Goal: Book appointment/travel/reservation

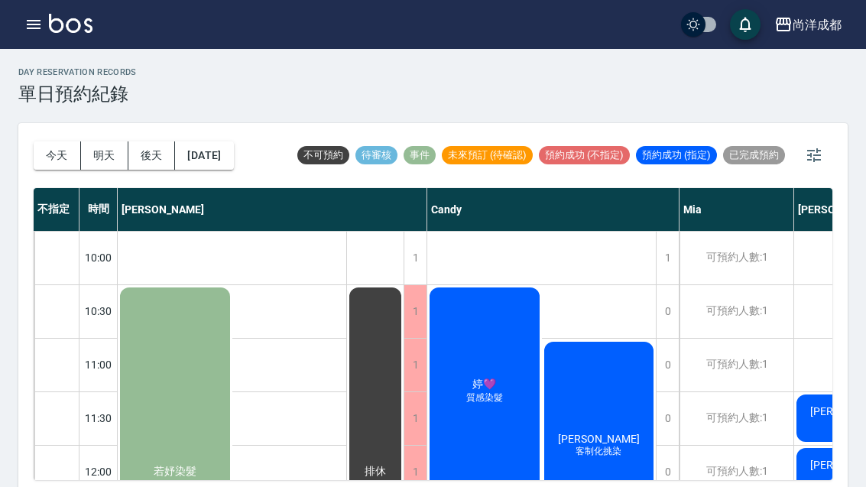
scroll to position [570, 0]
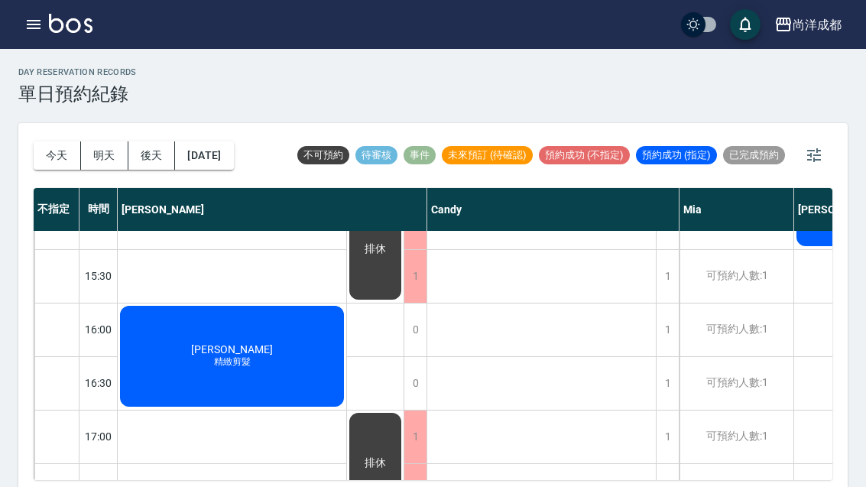
click at [53, 150] on button "今天" at bounding box center [57, 155] width 47 height 28
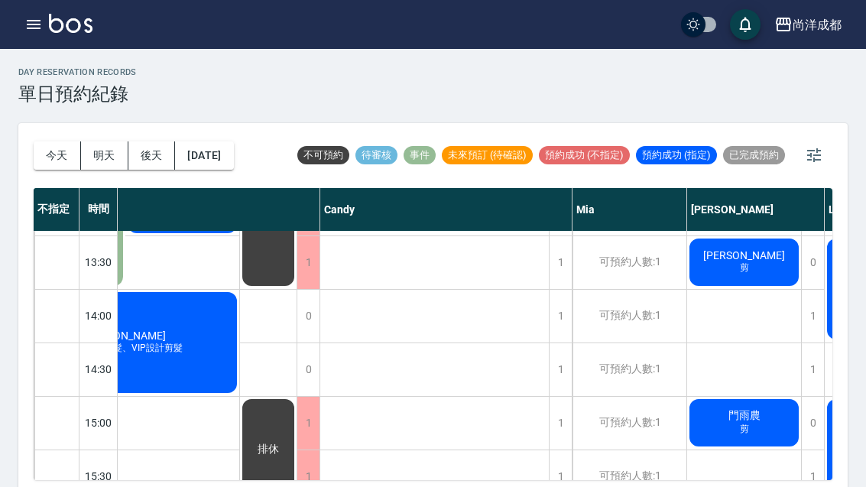
scroll to position [371, 107]
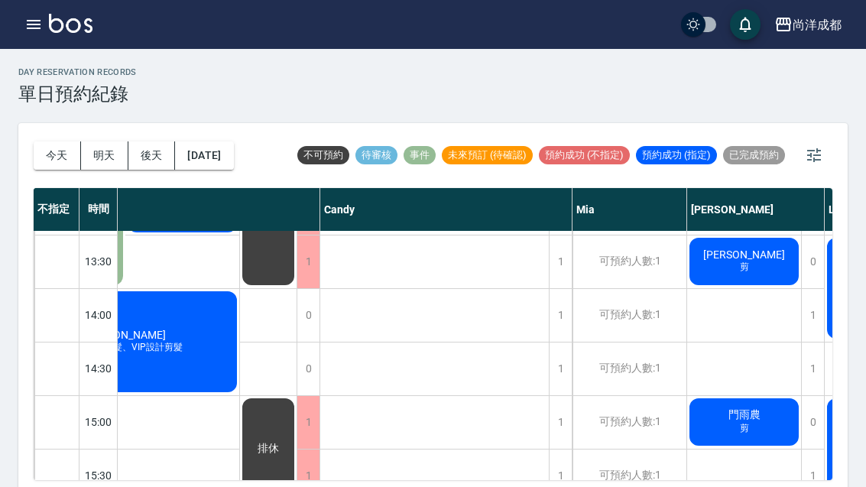
click at [71, 108] on span "剪" at bounding box center [68, 108] width 6 height 0
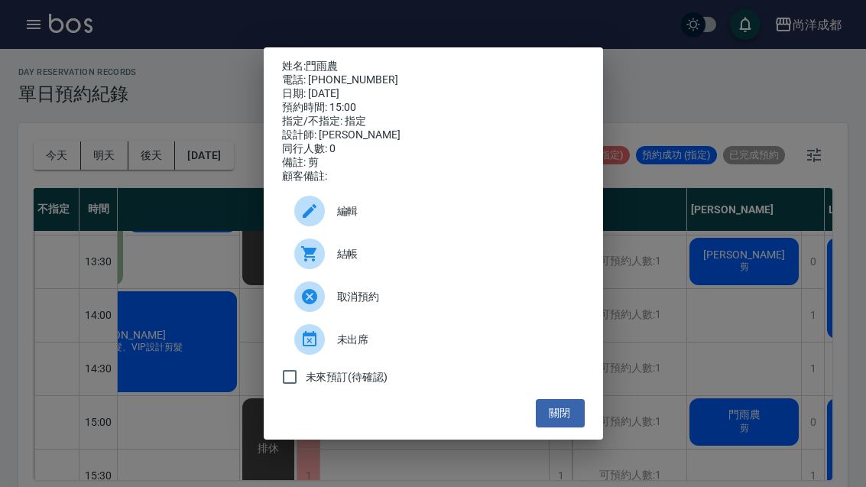
click at [328, 60] on link "門雨農" at bounding box center [322, 66] width 32 height 12
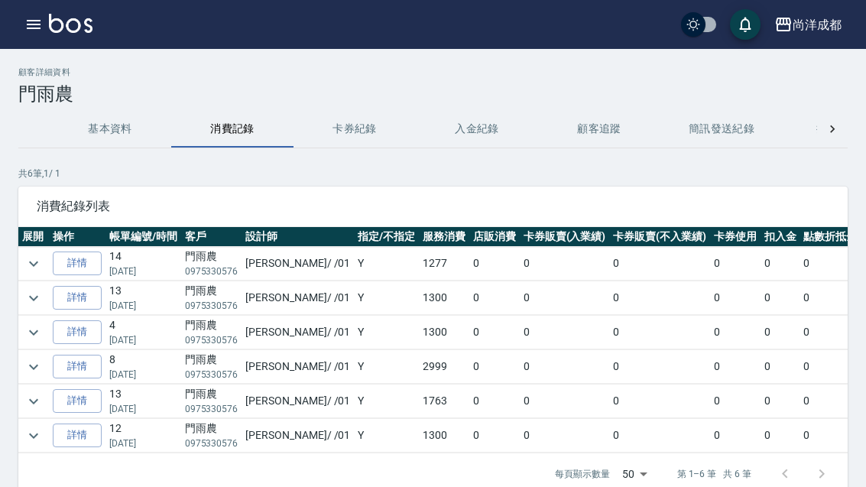
click at [76, 264] on link "詳情" at bounding box center [77, 264] width 49 height 24
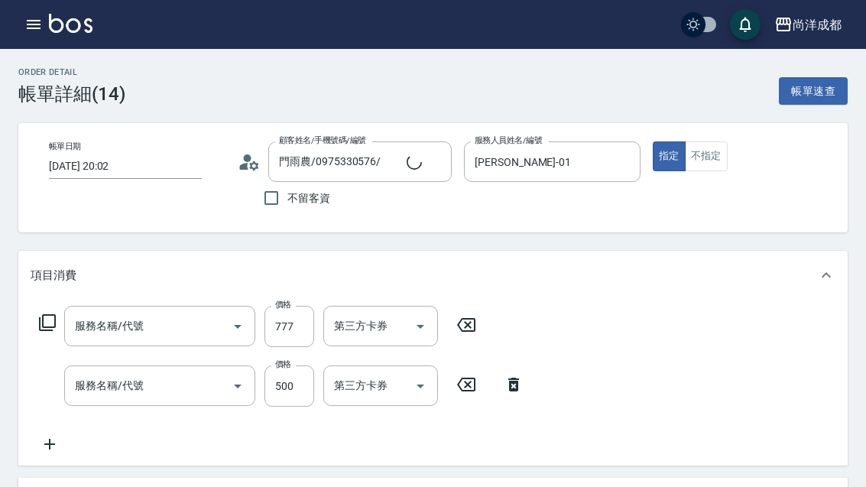
type input "[DATE] 20:02"
type input "門雨農/0975330576/"
type input "[PERSON_NAME]-01"
type input "剪髮(401)"
type input "洗髮(201)"
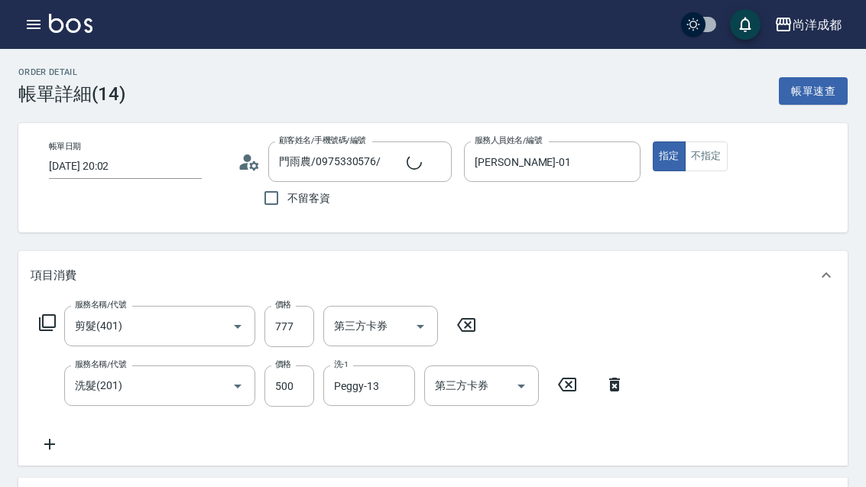
type input "信用卡"
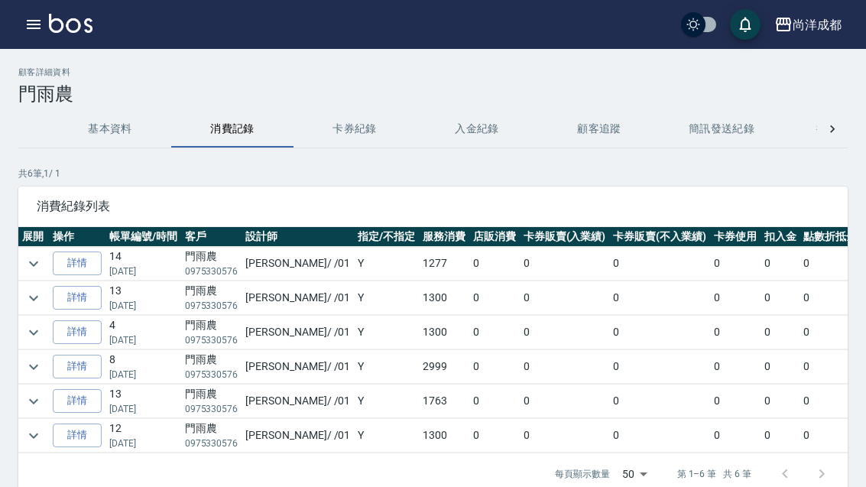
click at [78, 367] on link "詳情" at bounding box center [77, 367] width 49 height 24
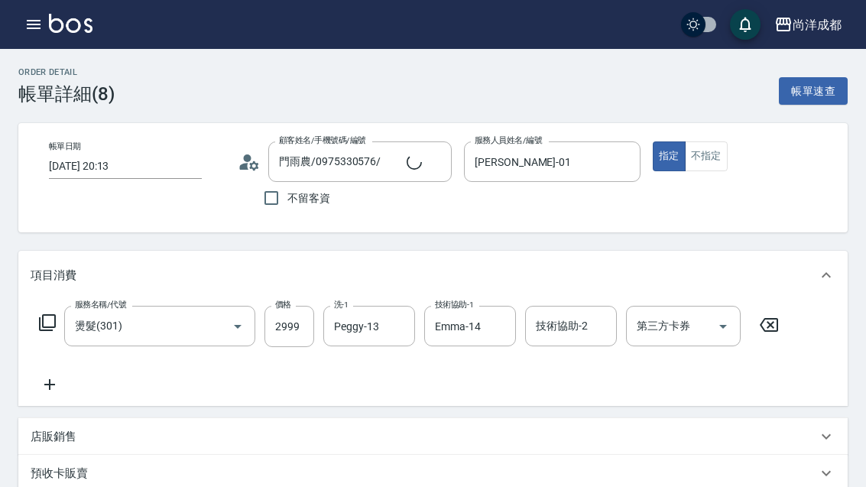
type input "[DATE] 20:13"
type input "門雨農/0975330576/"
type input "[PERSON_NAME]-01"
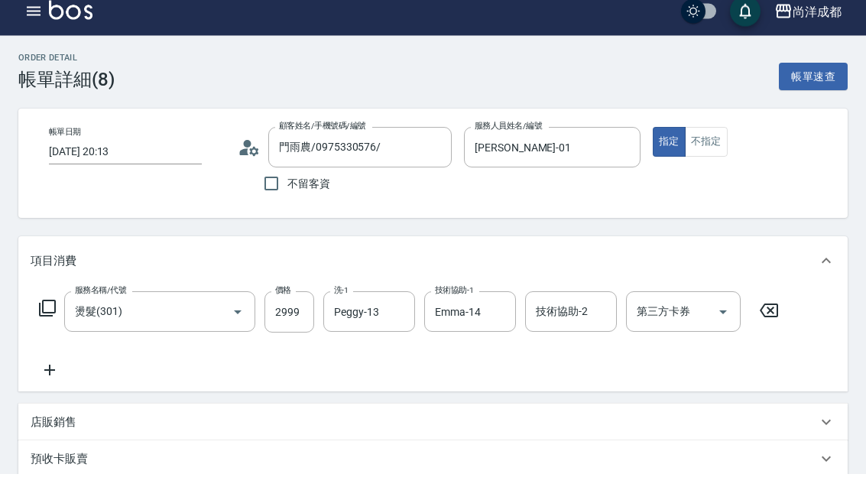
scroll to position [16, 0]
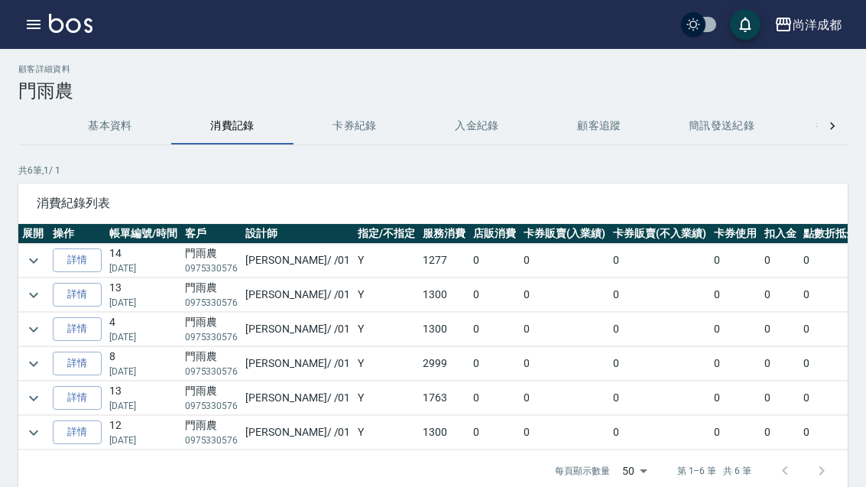
scroll to position [4, 0]
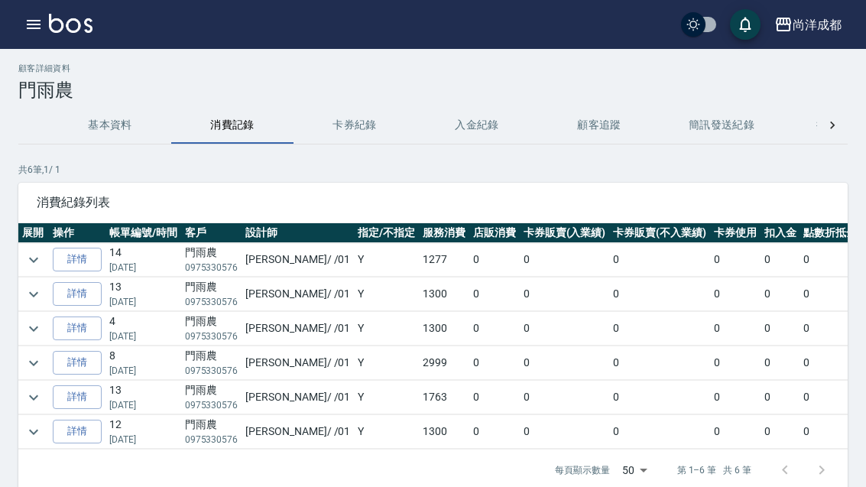
click at [85, 399] on link "詳情" at bounding box center [77, 397] width 49 height 24
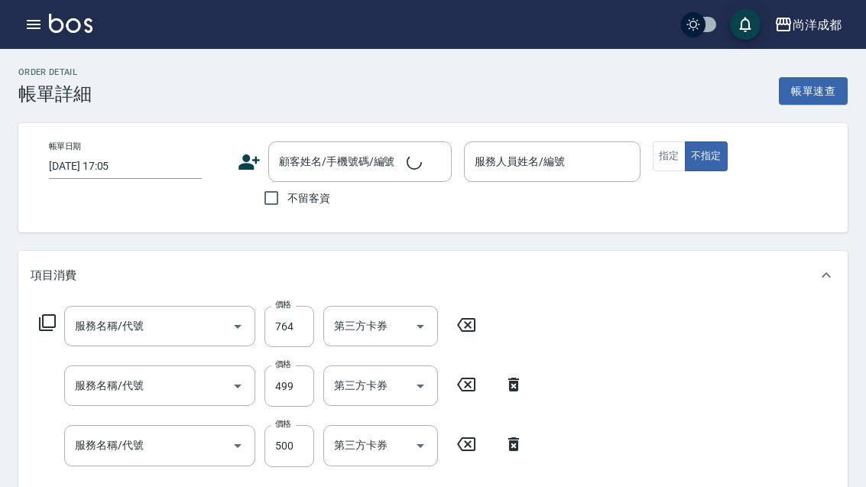
type input "剪髮(401)"
type input "蜂膠(608)"
type input "洗髮(201)"
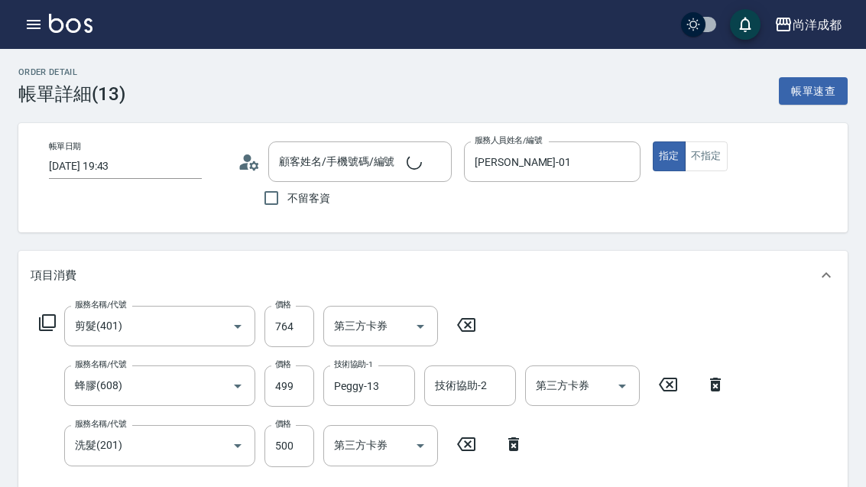
type input "[DATE] 19:43"
type input "[PERSON_NAME]-01"
type input "門雨農/0975330576/"
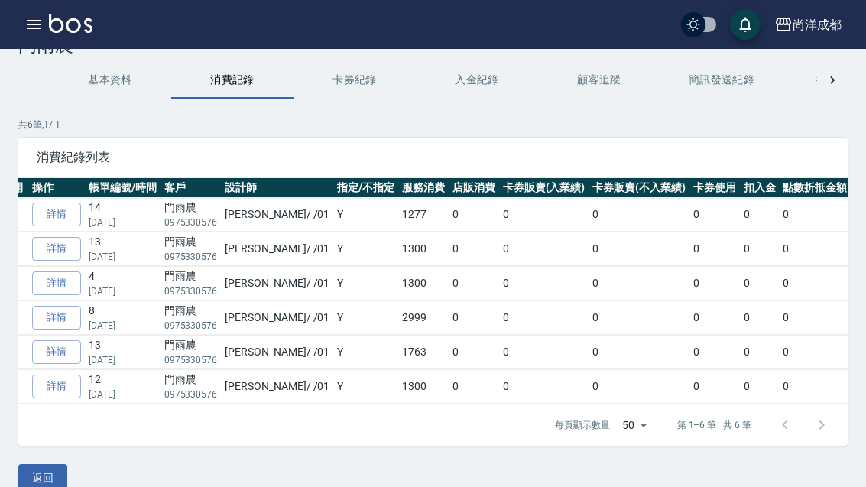
scroll to position [0, 19]
click at [67, 317] on link "詳情" at bounding box center [58, 318] width 49 height 24
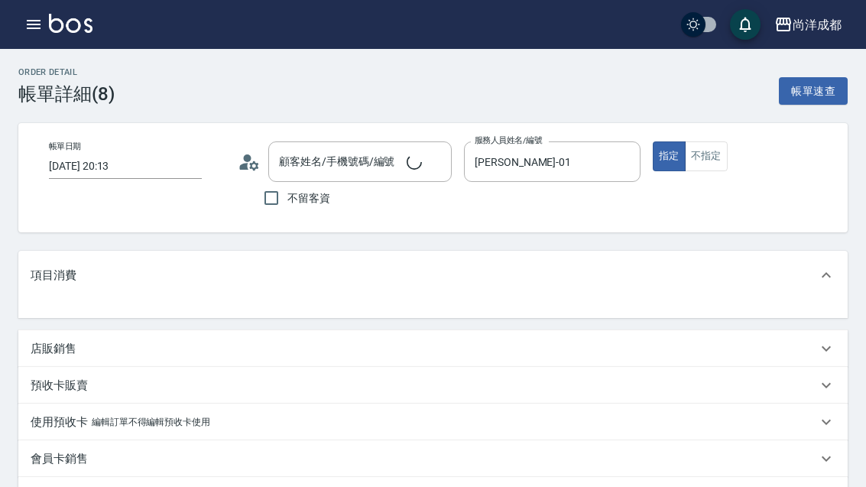
type input "門雨農/0975330576/"
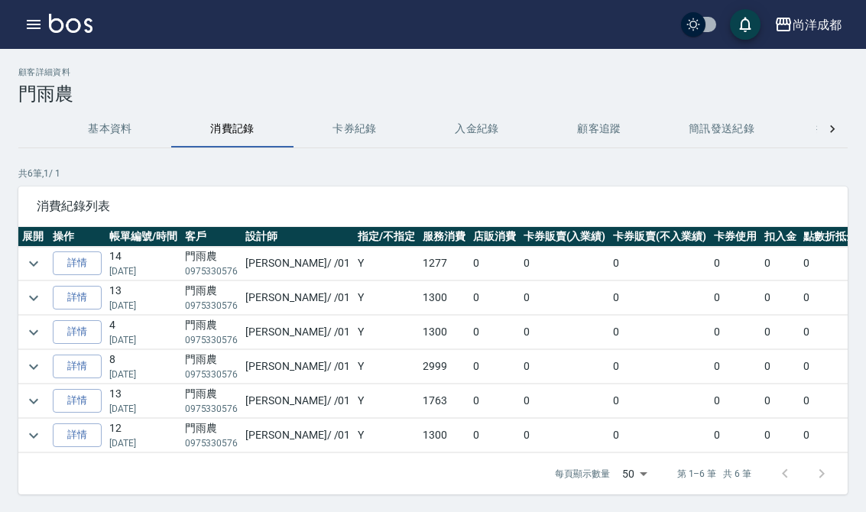
click at [33, 32] on icon "button" at bounding box center [33, 24] width 18 height 18
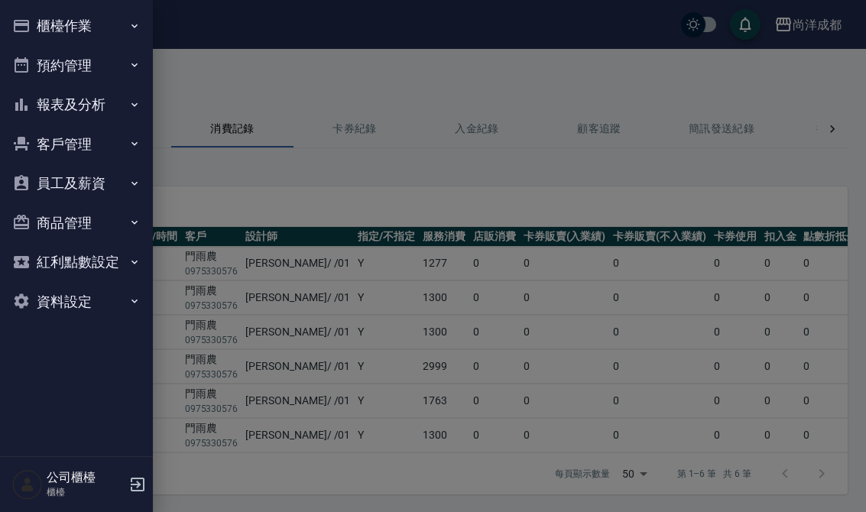
click at [43, 65] on button "預約管理" at bounding box center [76, 66] width 141 height 40
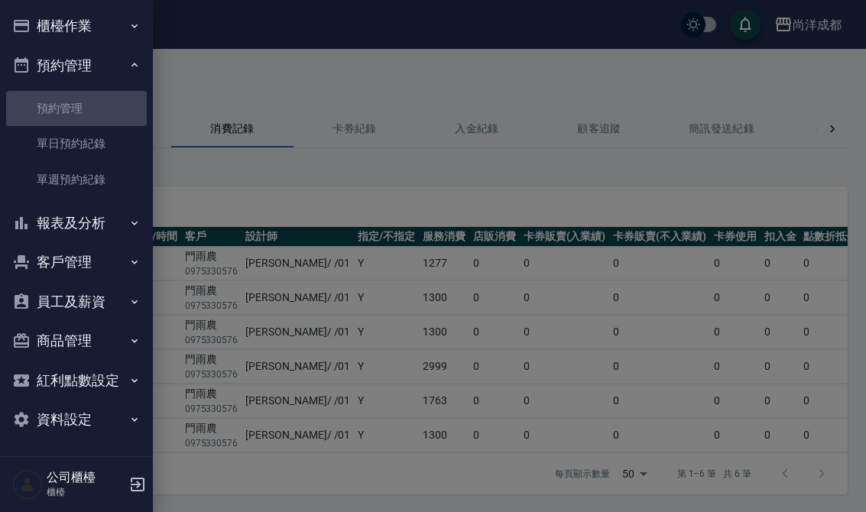
click at [54, 106] on link "預約管理" at bounding box center [76, 108] width 141 height 35
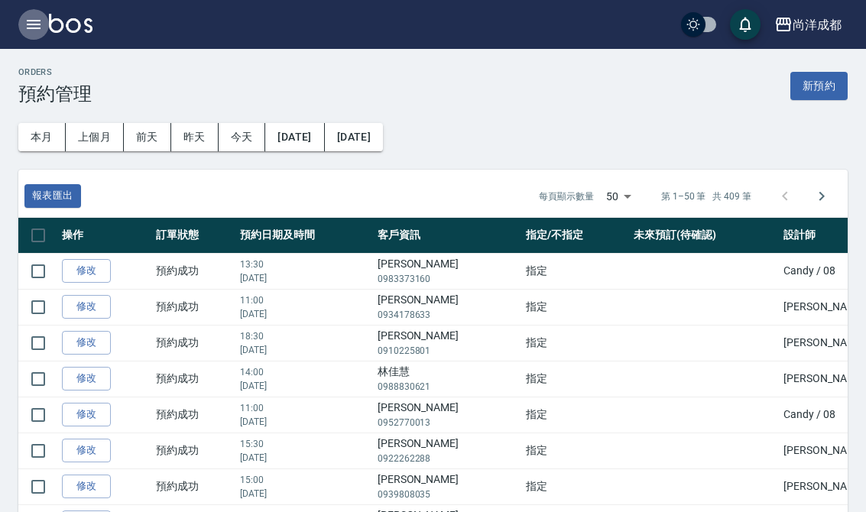
click at [31, 21] on icon "button" at bounding box center [34, 24] width 14 height 9
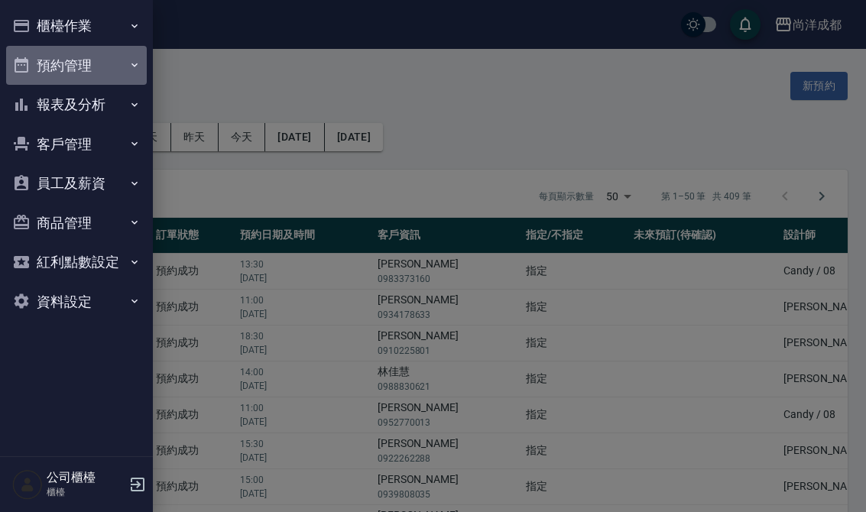
click at [62, 65] on button "預約管理" at bounding box center [76, 66] width 141 height 40
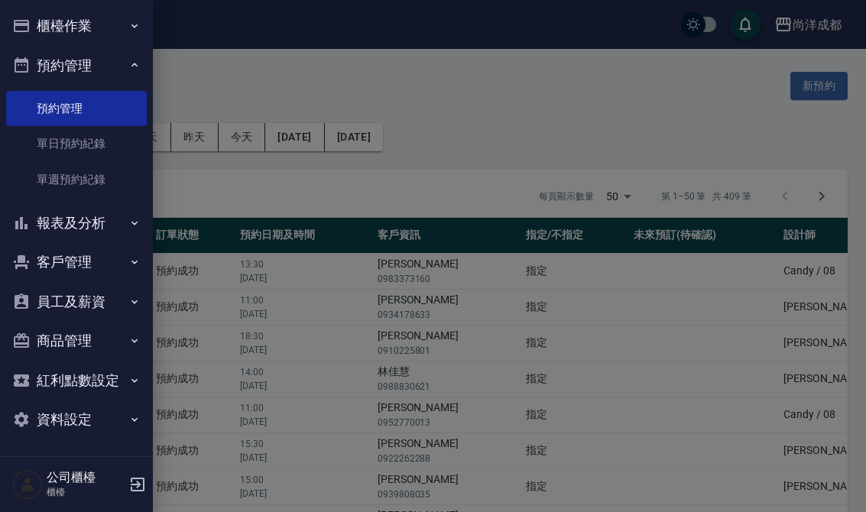
click at [95, 140] on link "單日預約紀錄" at bounding box center [76, 143] width 141 height 35
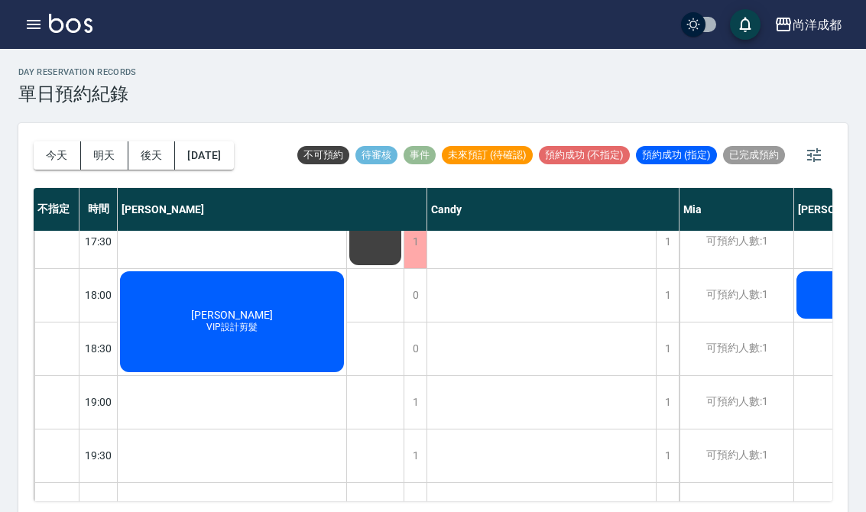
scroll to position [533, 0]
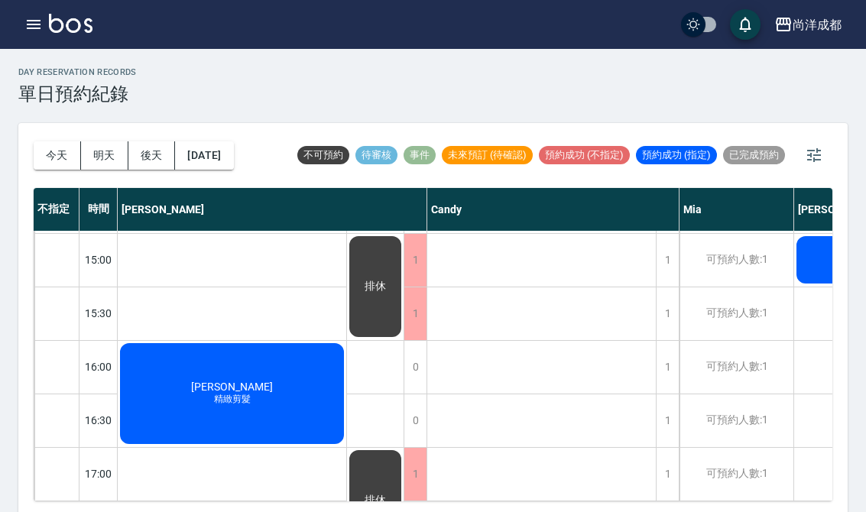
click at [50, 160] on button "今天" at bounding box center [57, 155] width 47 height 28
click at [105, 146] on button "明天" at bounding box center [104, 155] width 47 height 28
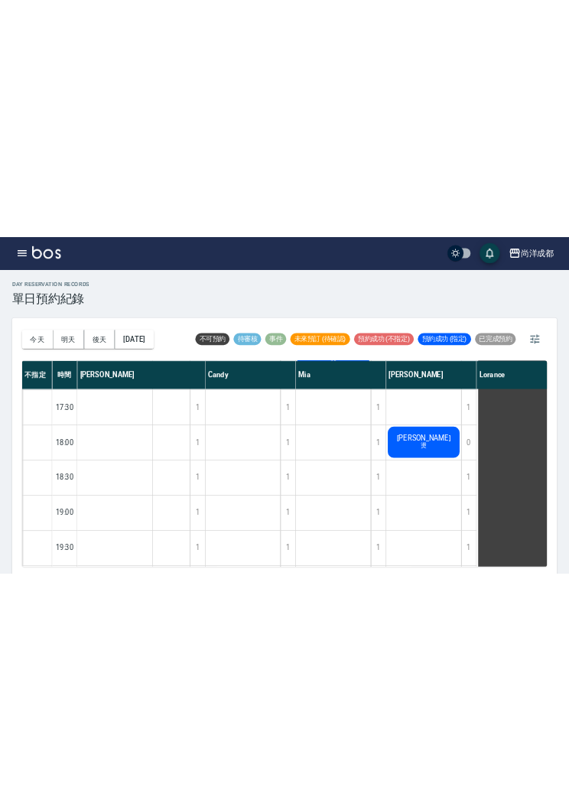
scroll to position [533, 0]
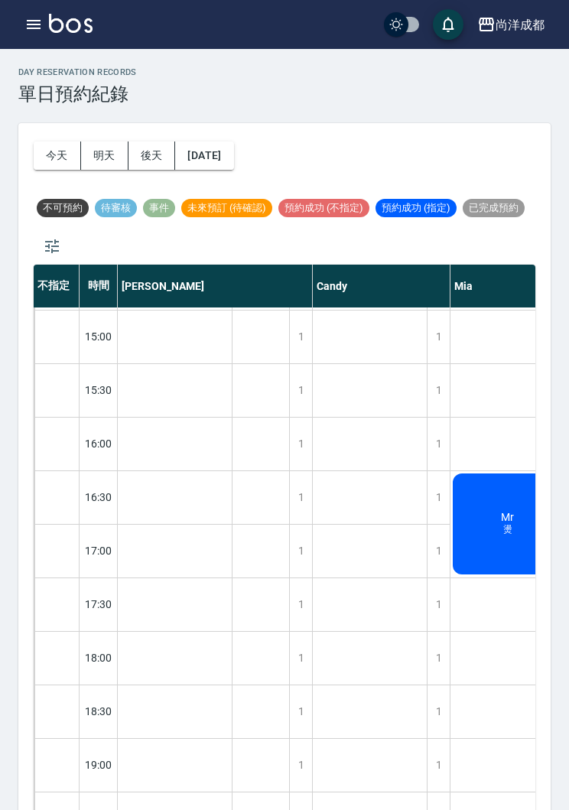
click at [6, 459] on div "day Reservation records 單日預約紀錄 [DATE] [DATE] [DATE] [DATE] 不可預約 待審核 事件 未來預訂 (待確…" at bounding box center [284, 470] width 569 height 842
click at [103, 155] on button "明天" at bounding box center [104, 155] width 47 height 28
click at [160, 161] on button "後天" at bounding box center [151, 155] width 47 height 28
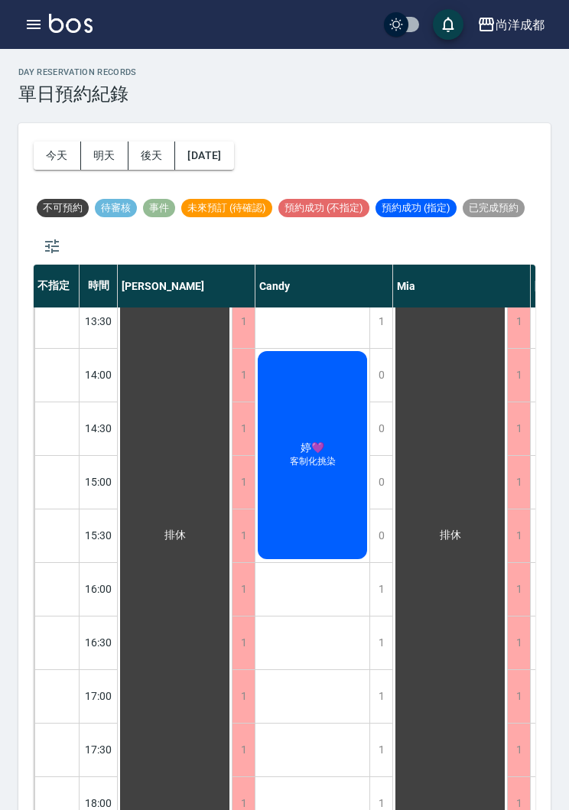
scroll to position [387, 0]
click at [44, 164] on button "今天" at bounding box center [57, 155] width 47 height 28
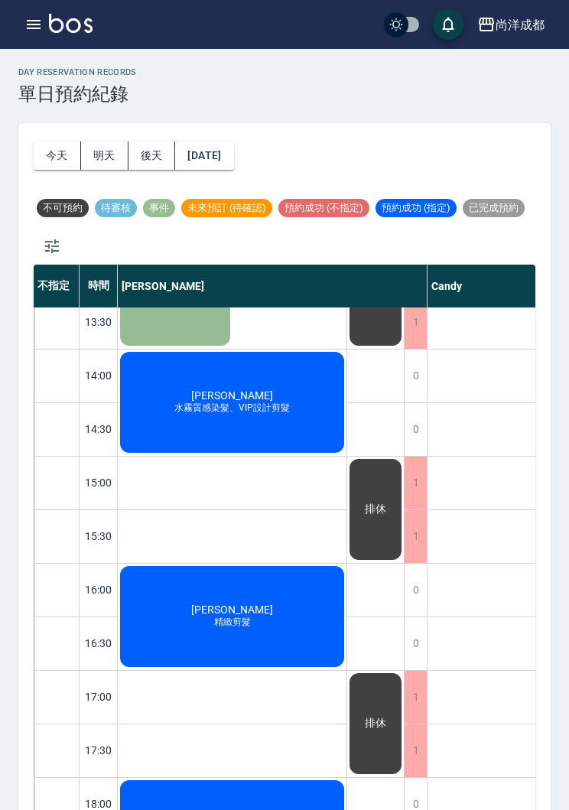
click at [102, 156] on button "明天" at bounding box center [104, 155] width 47 height 28
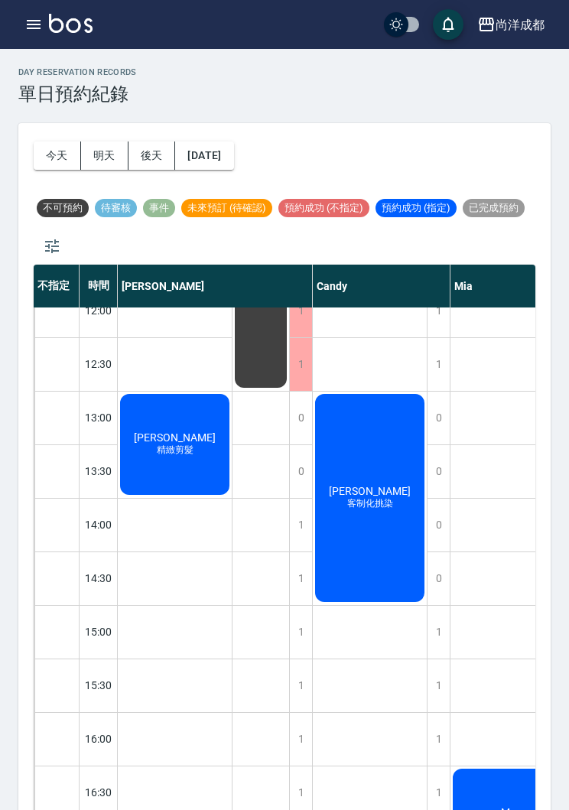
scroll to position [239, 0]
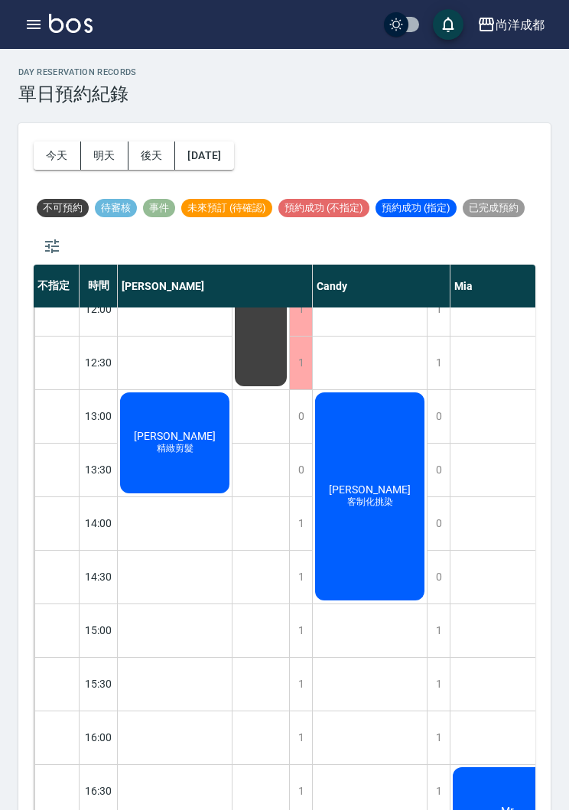
click at [96, 151] on button "明天" at bounding box center [104, 155] width 47 height 28
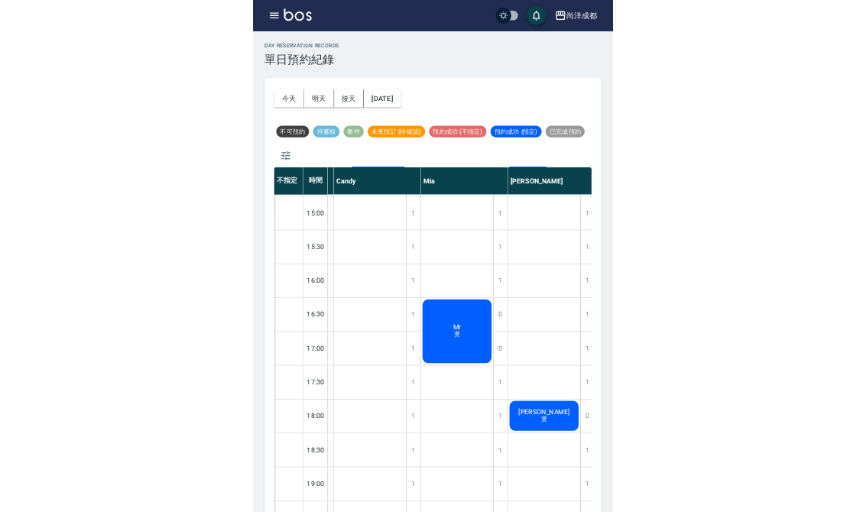
scroll to position [533, 31]
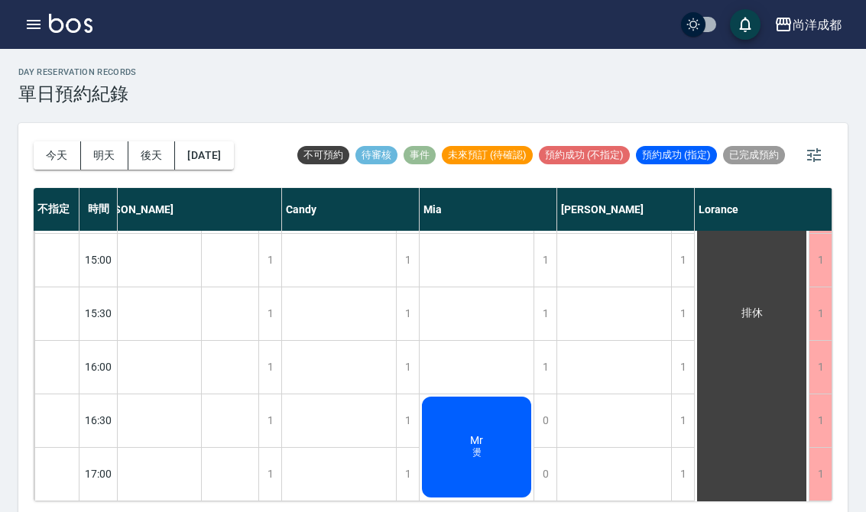
click at [42, 155] on button "今天" at bounding box center [57, 155] width 47 height 28
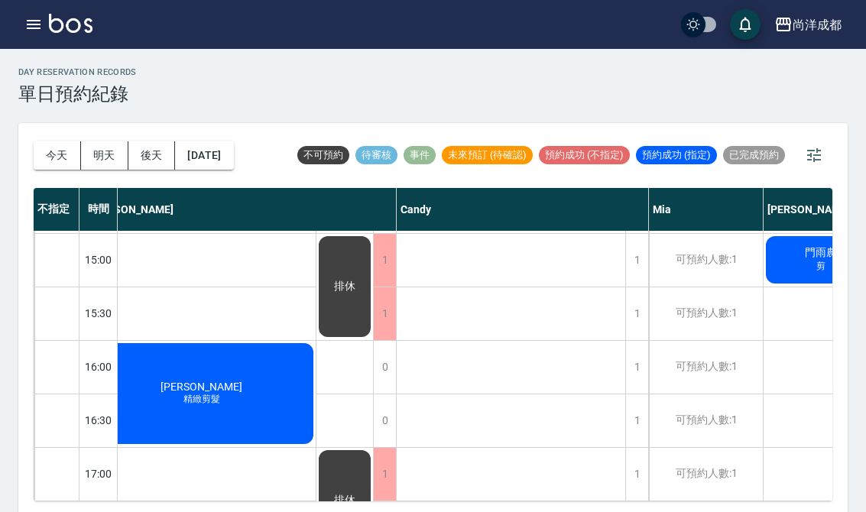
click at [97, 154] on button "明天" at bounding box center [104, 155] width 47 height 28
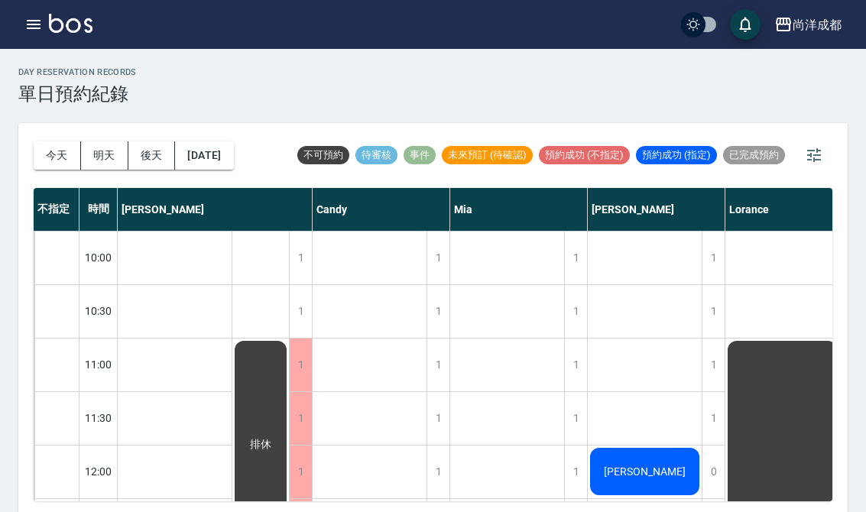
click at [54, 157] on button "今天" at bounding box center [57, 155] width 47 height 28
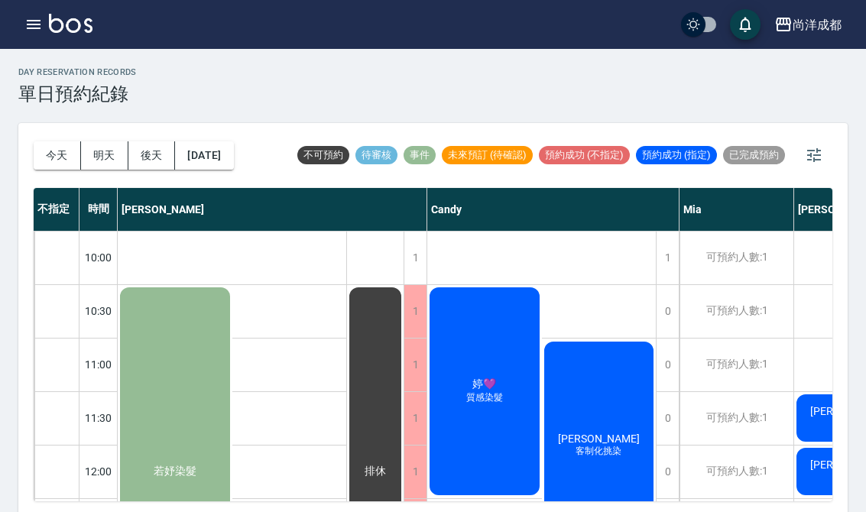
click at [47, 149] on button "今天" at bounding box center [57, 155] width 47 height 28
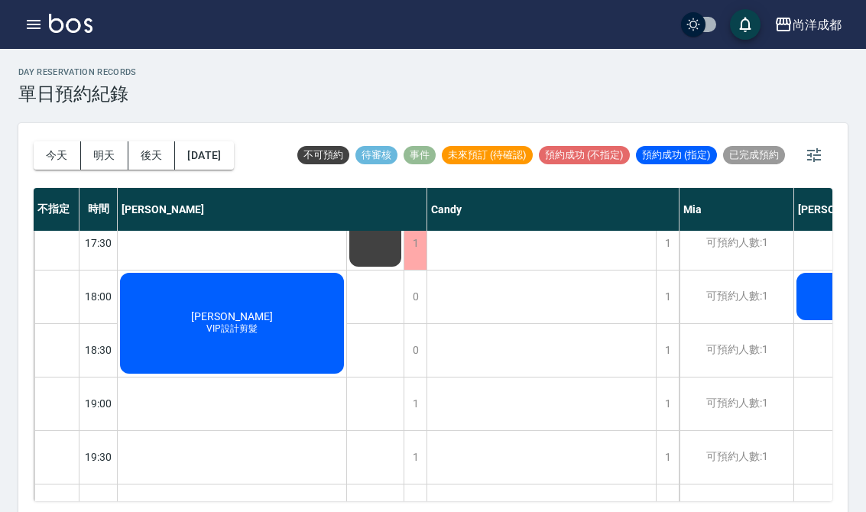
scroll to position [819, 0]
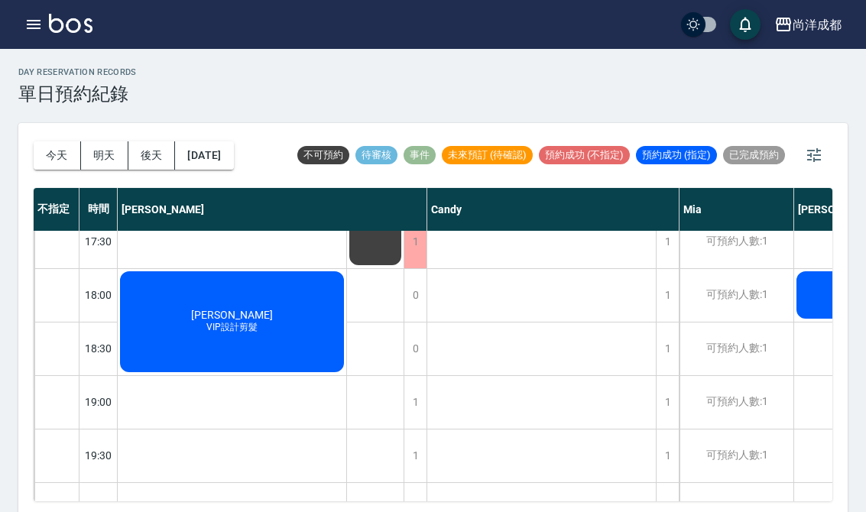
click at [50, 149] on button "今天" at bounding box center [57, 155] width 47 height 28
click at [105, 143] on button "明天" at bounding box center [104, 155] width 47 height 28
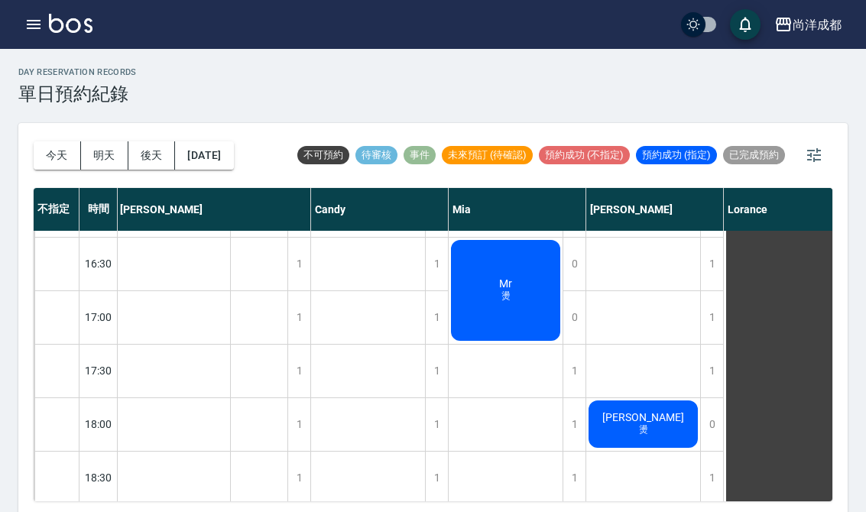
scroll to position [672, 3]
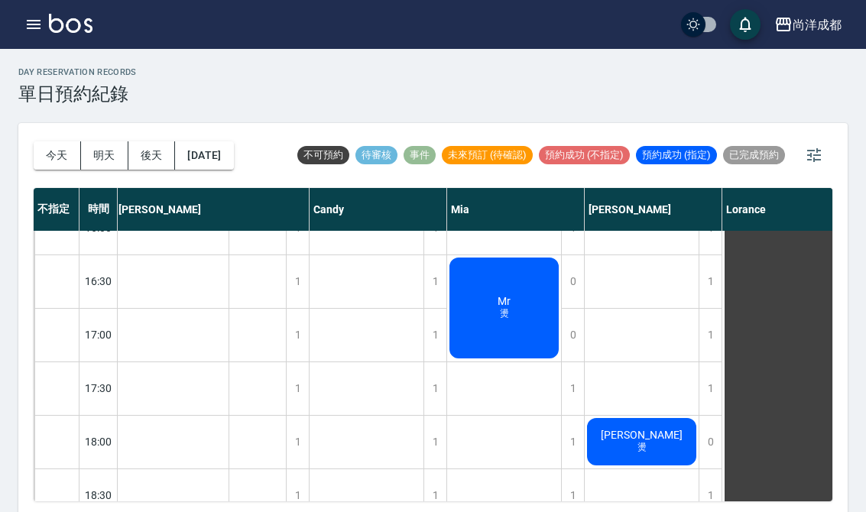
click at [43, 150] on button "今天" at bounding box center [57, 155] width 47 height 28
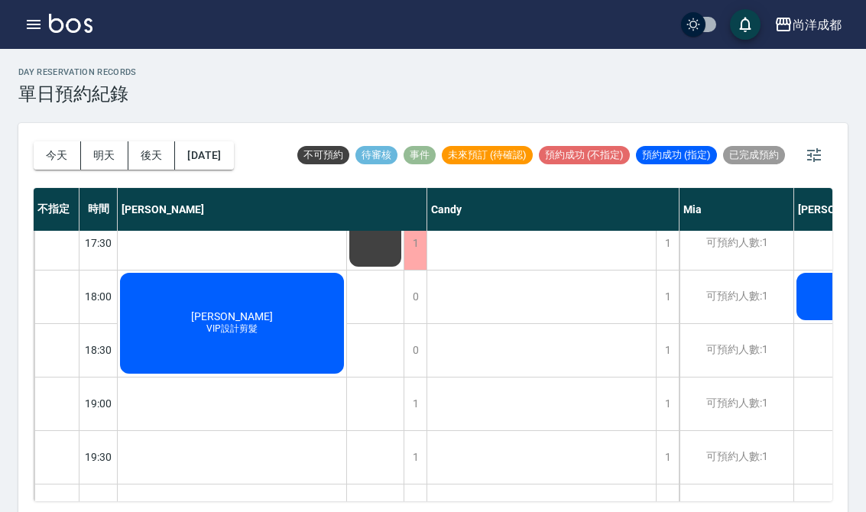
scroll to position [817, 0]
click at [54, 145] on button "今天" at bounding box center [57, 155] width 47 height 28
click at [54, 151] on button "今天" at bounding box center [57, 155] width 47 height 28
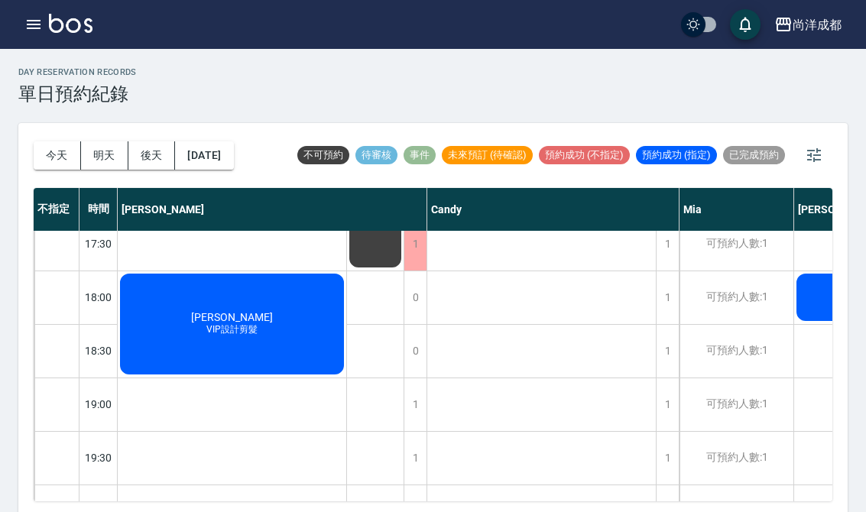
click at [408, 299] on div "0" at bounding box center [415, 297] width 23 height 53
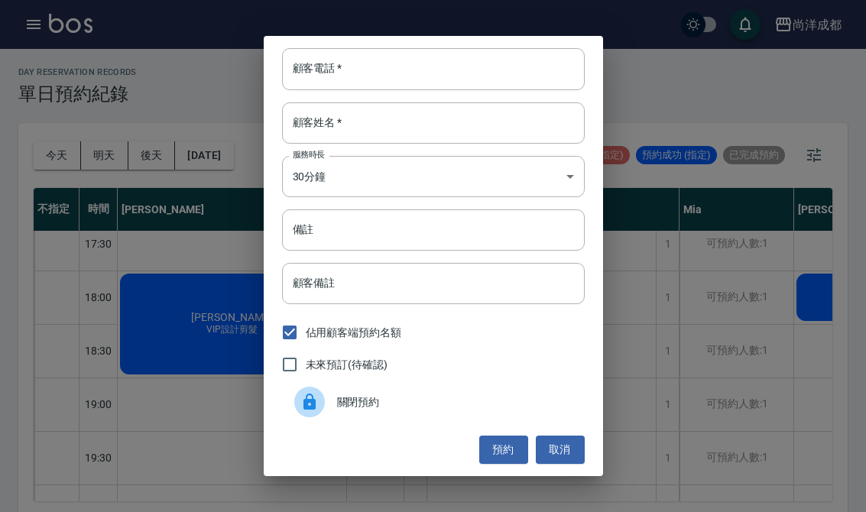
click at [164, 417] on div "顧客電話   * 顧客電話   * 顧客姓名   * 顧客姓名   * 服務時長 30分鐘 1 服務時長 備註 備註 顧客備註 顧客備註 佔用顧客端預約名額 …" at bounding box center [433, 256] width 866 height 512
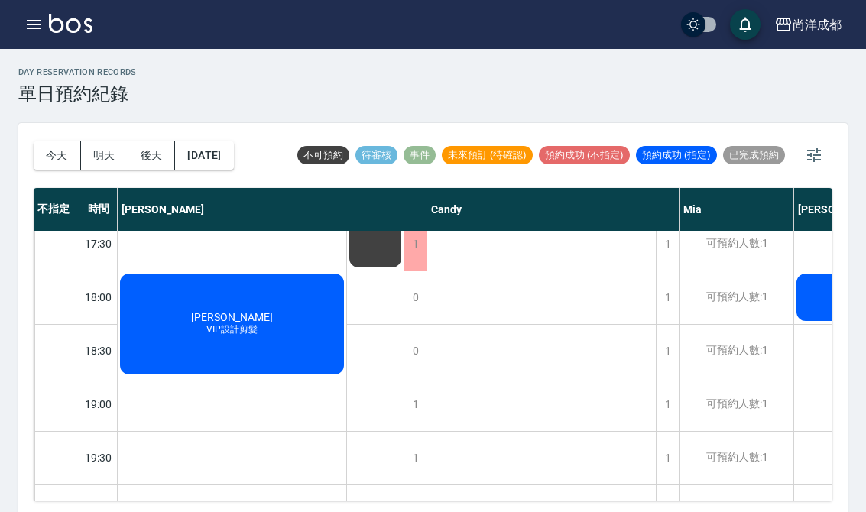
click at [411, 284] on div "0" at bounding box center [415, 297] width 23 height 53
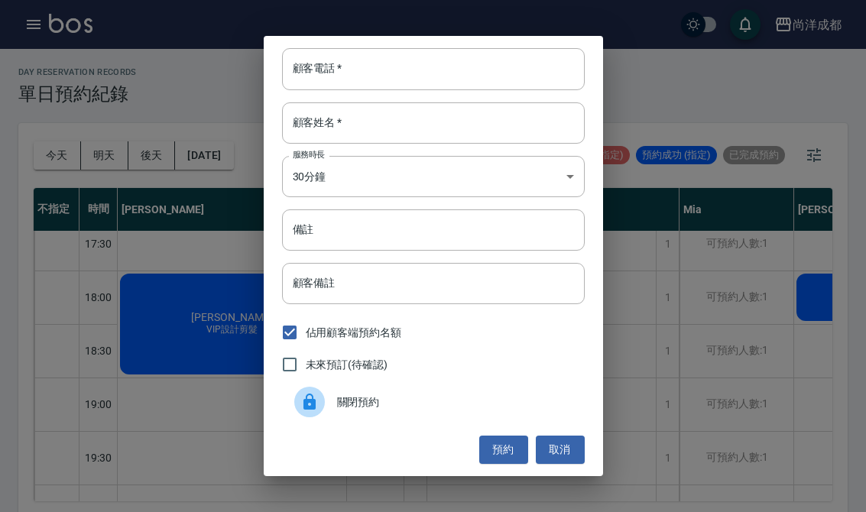
click at [410, 57] on input "顧客電話   *" at bounding box center [433, 68] width 303 height 41
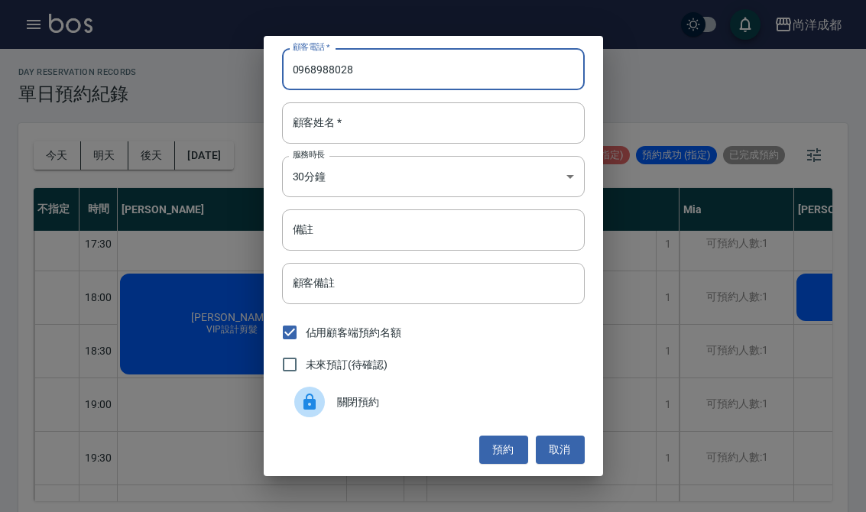
type input "0968988028"
click at [425, 119] on input "顧客姓名   *" at bounding box center [433, 122] width 303 height 41
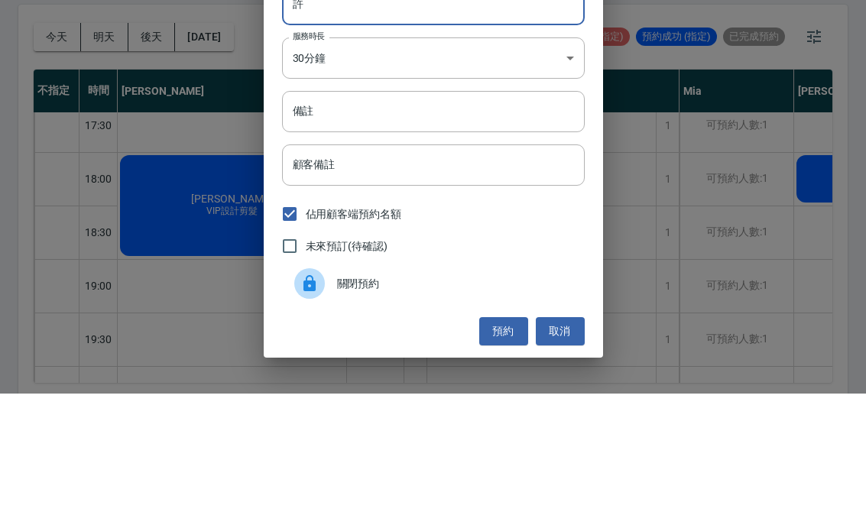
type input "許"
click at [439, 210] on input "備註" at bounding box center [433, 230] width 303 height 41
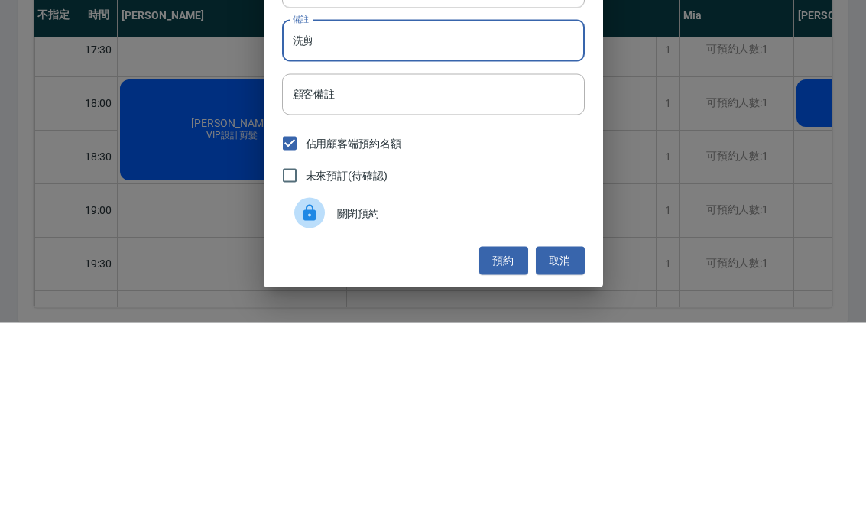
scroll to position [28, 0]
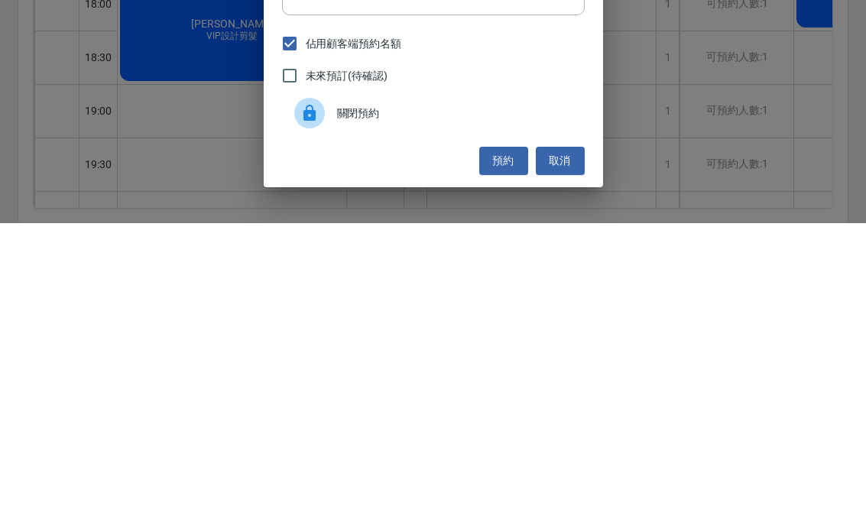
type input "洗剪"
click at [499, 436] on button "預約" at bounding box center [503, 450] width 49 height 28
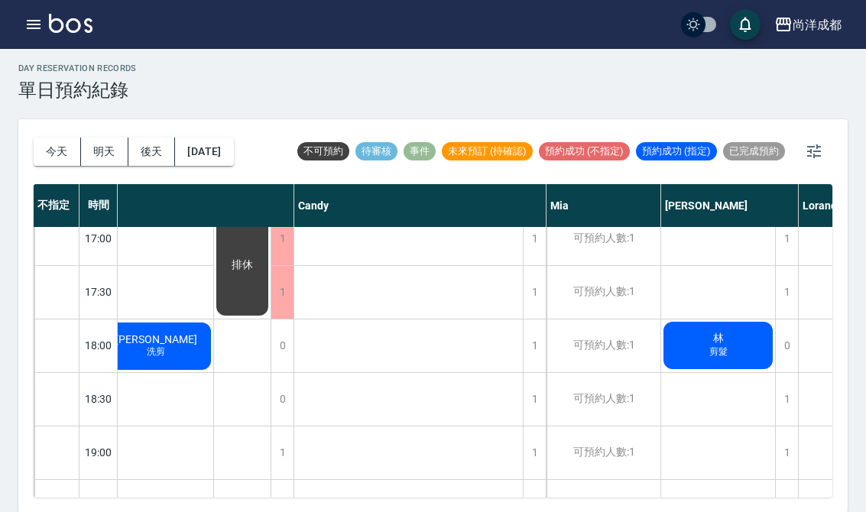
scroll to position [764, 129]
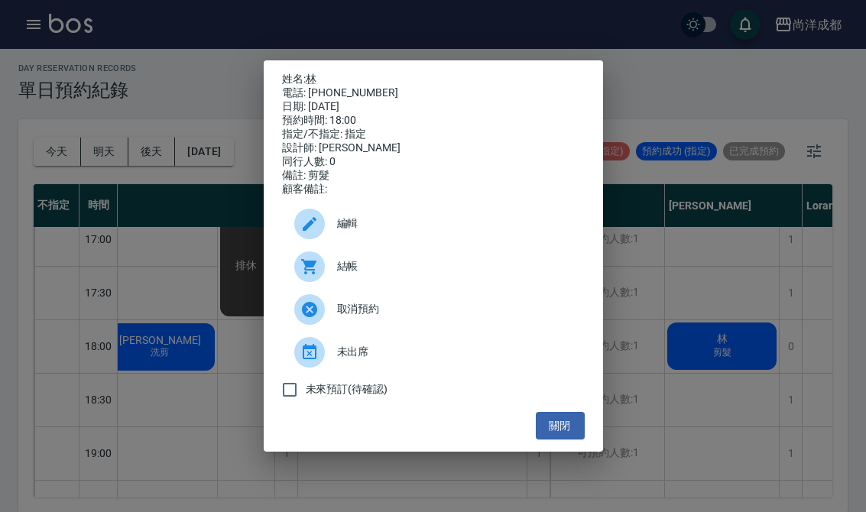
click at [566, 440] on button "關閉" at bounding box center [560, 426] width 49 height 28
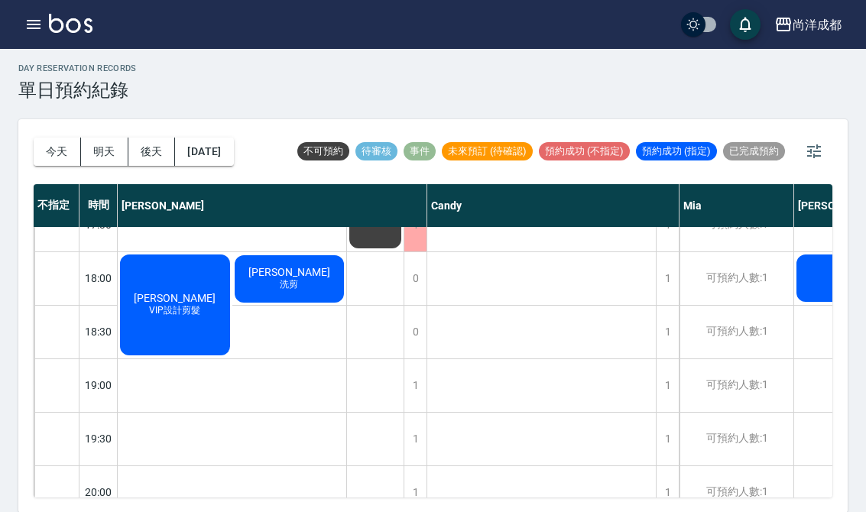
scroll to position [830, 0]
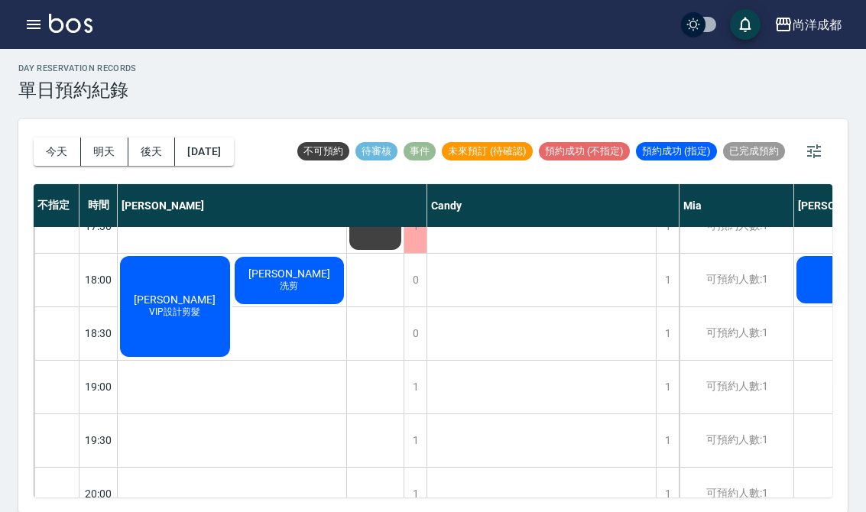
click at [67, 486] on div "[DATE] [DATE] [DATE] [DATE] 不可預約 待審核 事件 未來預訂 (待確認) 預約成功 (不指定) 預約成功 (指定) 已完成預約 不…" at bounding box center [433, 316] width 830 height 394
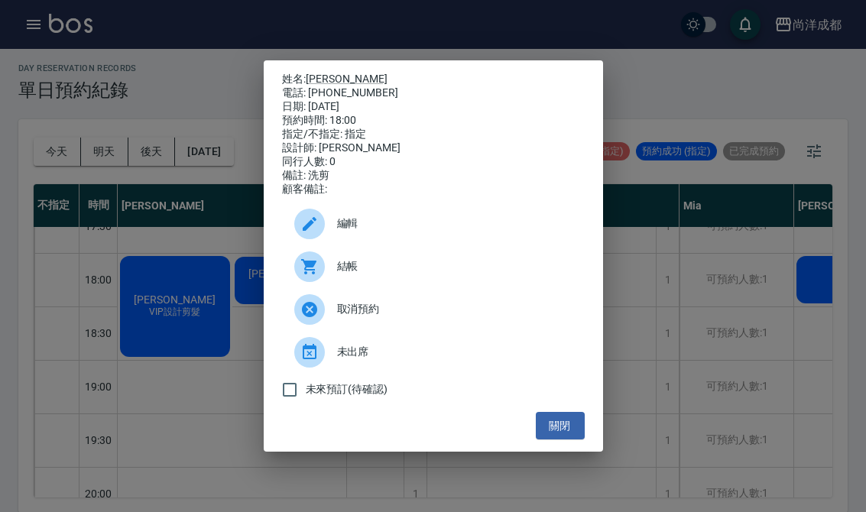
click at [197, 437] on div "姓名: [PERSON_NAME] 電話: [PHONE_NUMBER] 日期: [DATE] 預約時間: 18:00 指定/不指定: 指定 設計師: [PE…" at bounding box center [433, 256] width 866 height 512
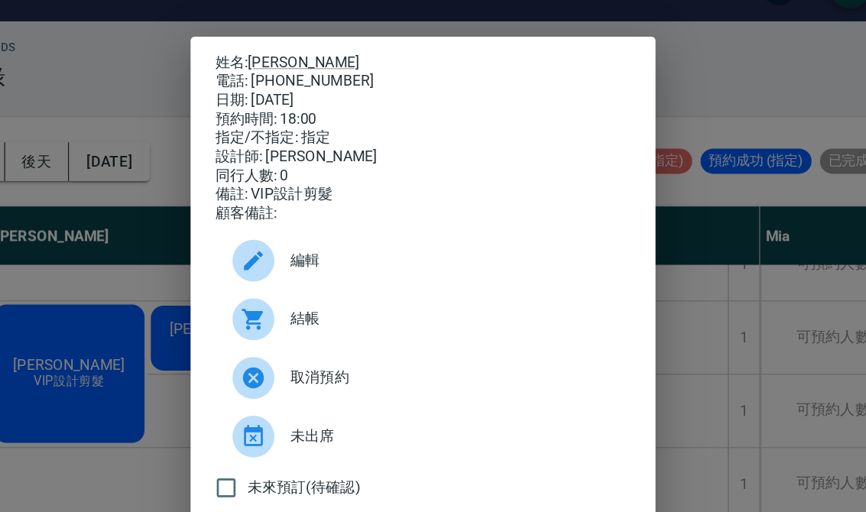
click at [0, 136] on html "尚洋成都 登出 櫃檯作業 打帳單 帳單列表 營業儀表板 高階收支登錄 材料自購登錄 每日結帳 排班表 預約管理 預約管理 單日預約紀錄 單週預約紀錄 報表及分…" at bounding box center [433, 254] width 866 height 517
click at [547, 302] on div "姓名: [PERSON_NAME] 電話: [PHONE_NUMBER] 日期: [DATE] 預約時間: 18:00 指定/不指定: 指定 設計師: [PE…" at bounding box center [433, 256] width 866 height 512
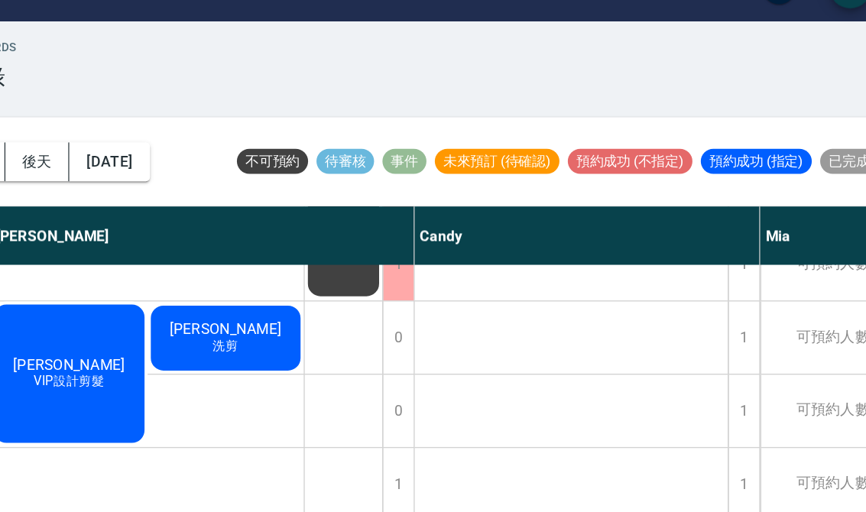
scroll to position [0, 0]
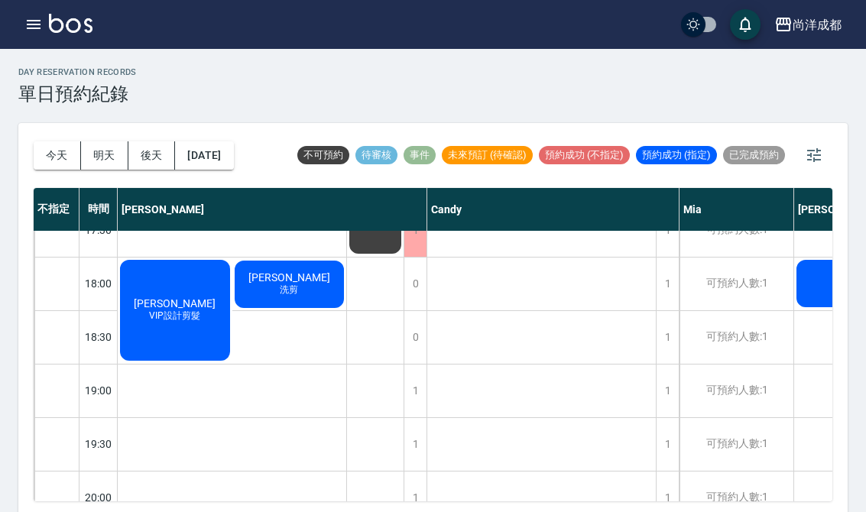
click at [98, 162] on button "明天" at bounding box center [104, 155] width 47 height 28
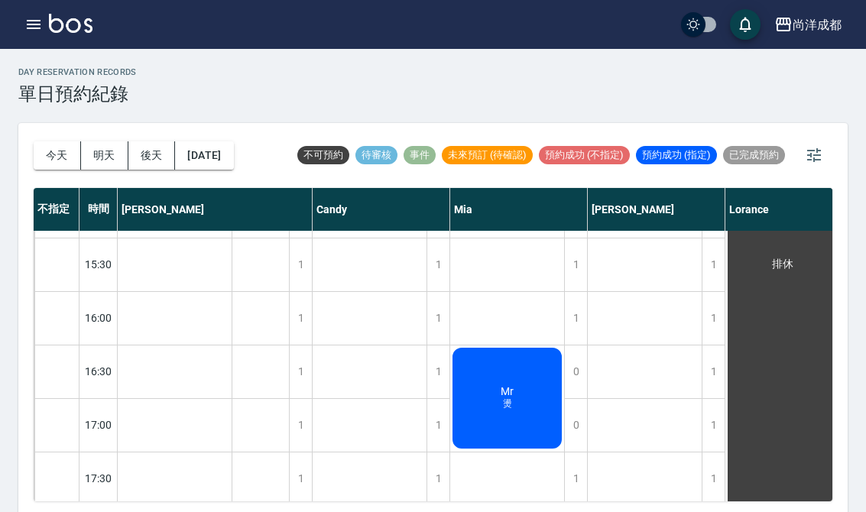
scroll to position [583, 0]
